Goal: Check status: Check status

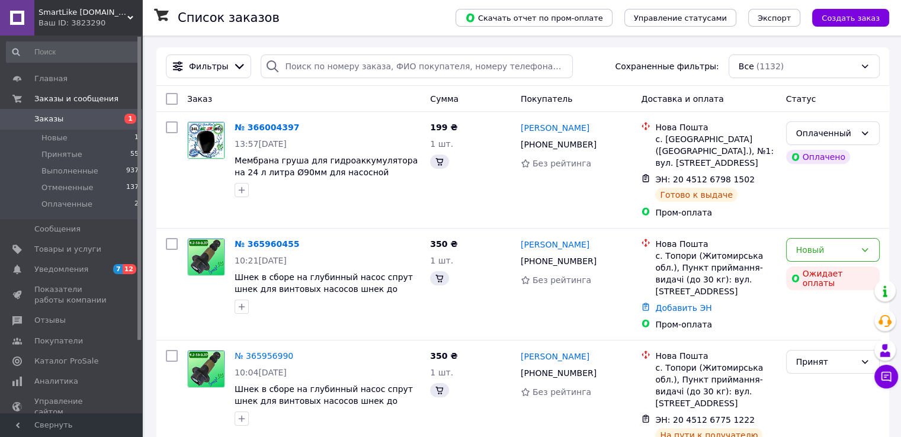
click at [55, 119] on span "Заказы" at bounding box center [48, 119] width 29 height 11
click at [49, 115] on span "Заказы" at bounding box center [48, 119] width 29 height 11
